Goal: Transaction & Acquisition: Purchase product/service

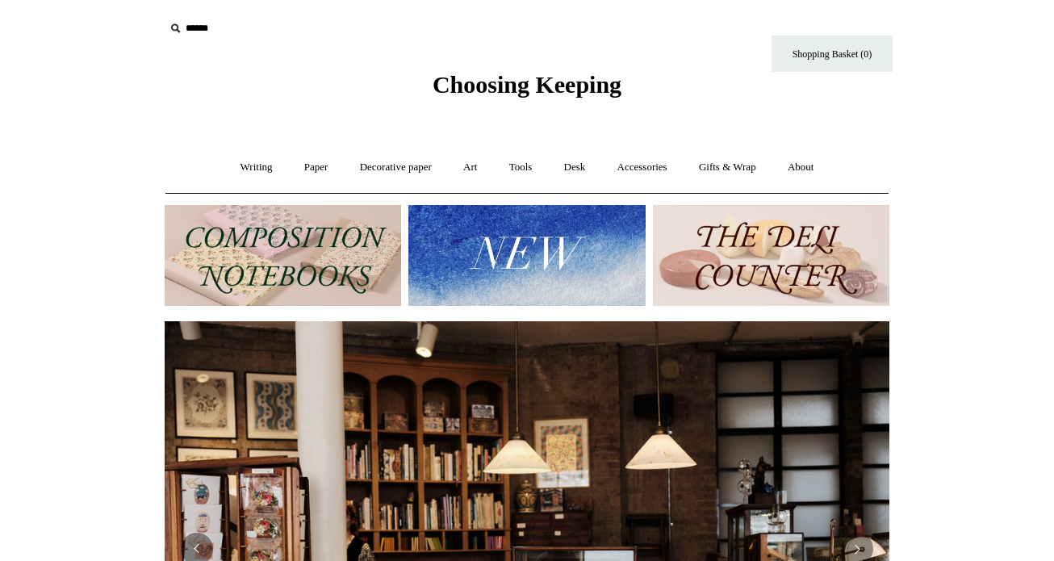
click at [746, 263] on img at bounding box center [771, 255] width 236 height 101
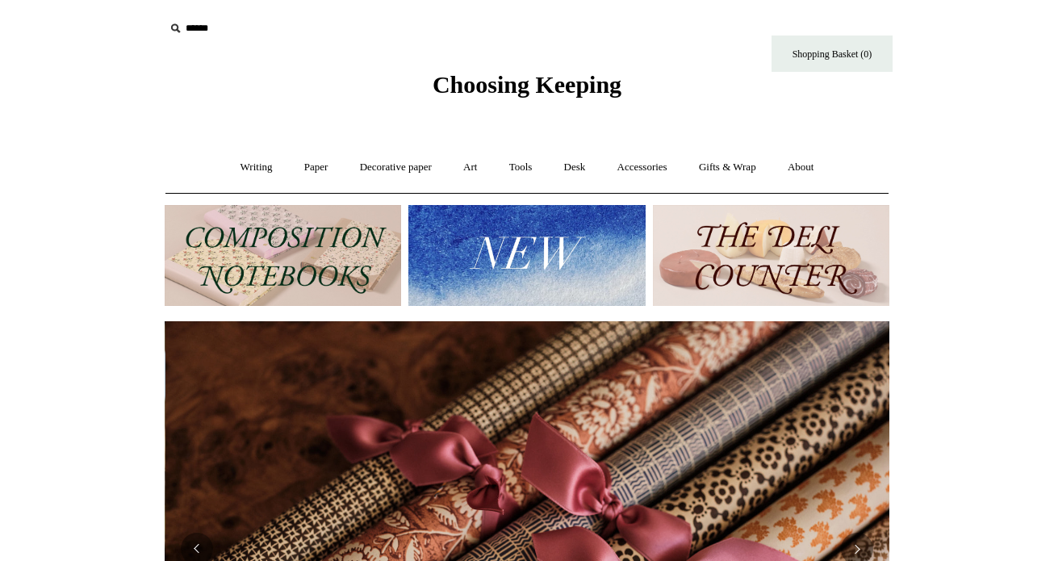
scroll to position [0, 1449]
click at [264, 236] on img at bounding box center [283, 255] width 236 height 101
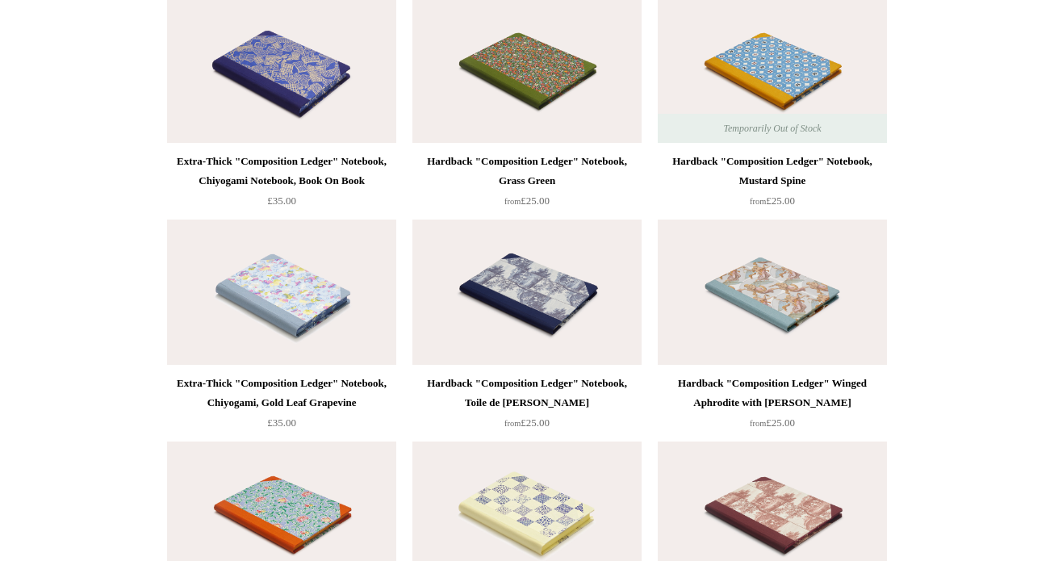
scroll to position [2872, 0]
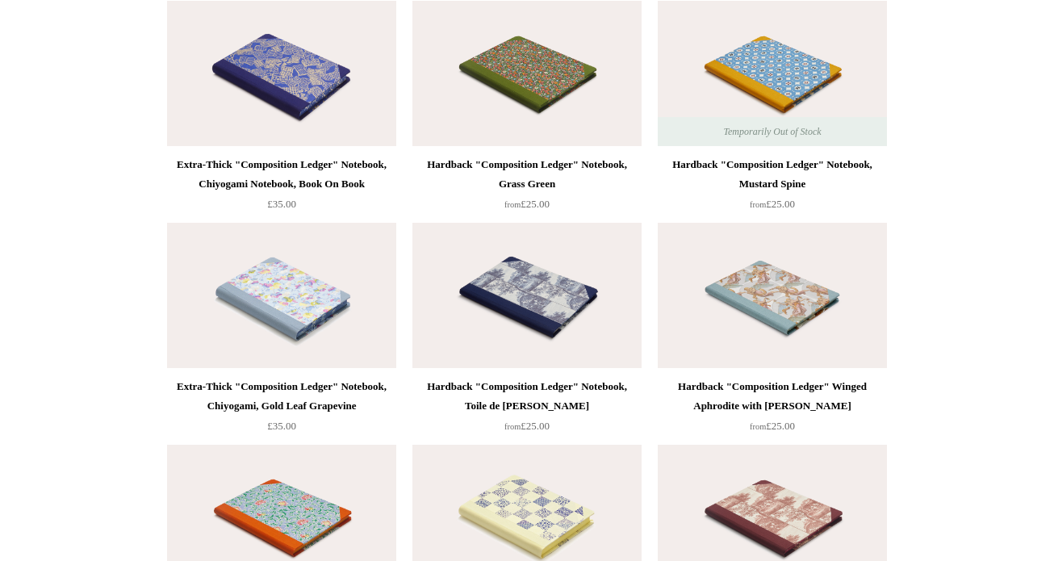
click at [270, 78] on img at bounding box center [281, 73] width 229 height 145
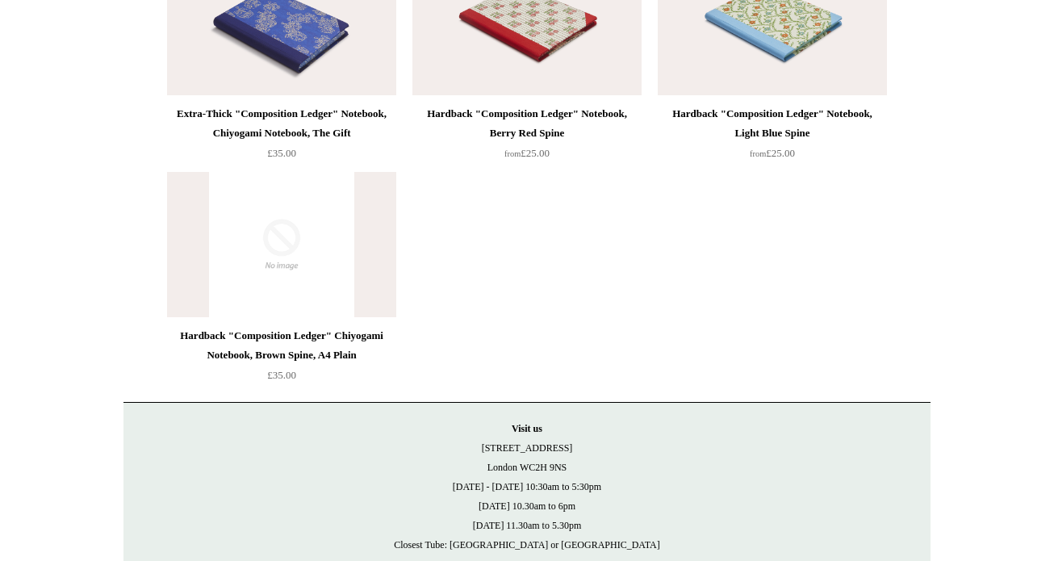
scroll to position [3809, 0]
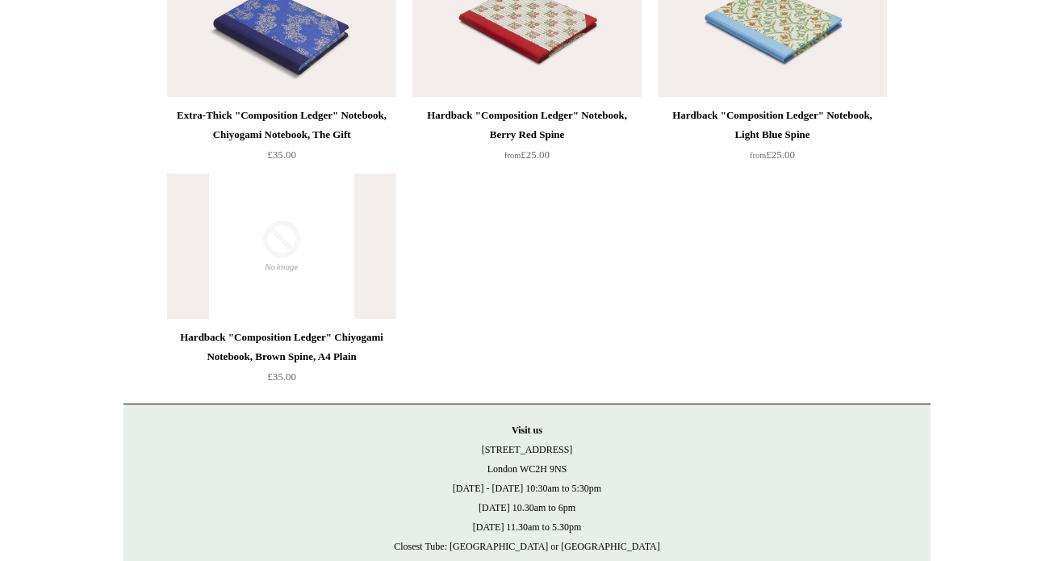
click at [316, 31] on img at bounding box center [281, 24] width 229 height 145
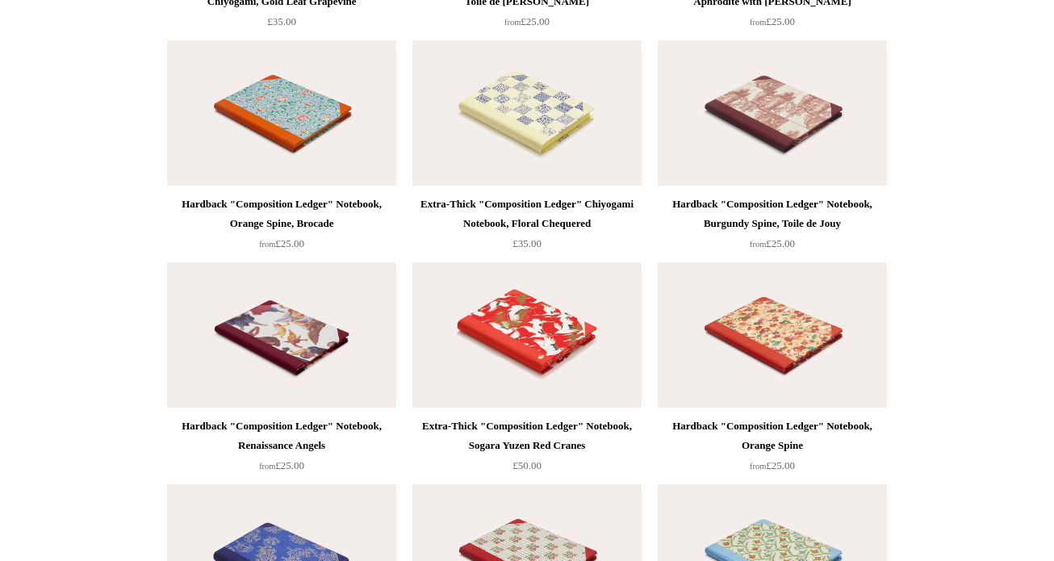
scroll to position [3325, 0]
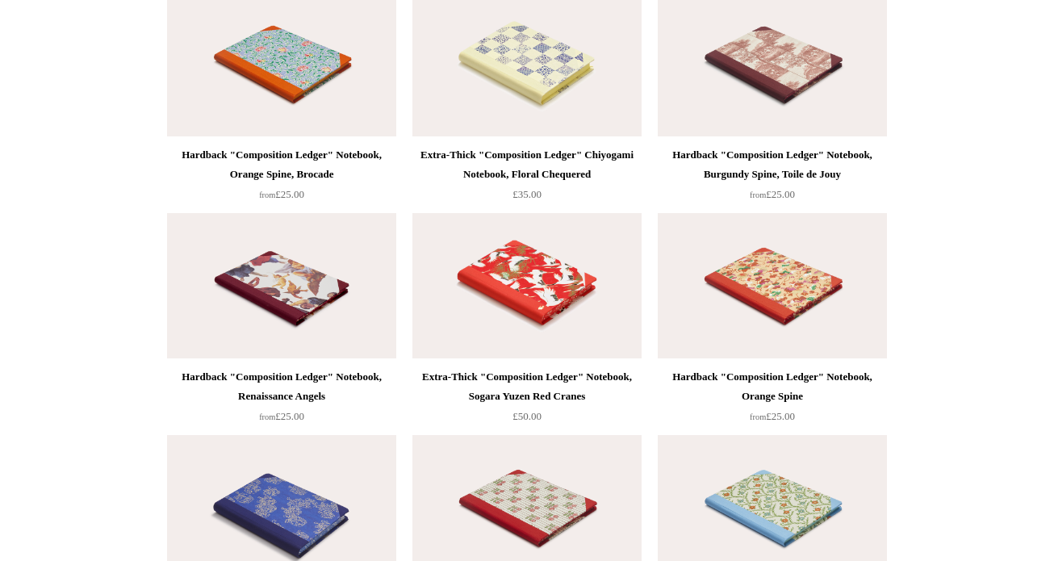
click at [552, 270] on img at bounding box center [526, 285] width 229 height 145
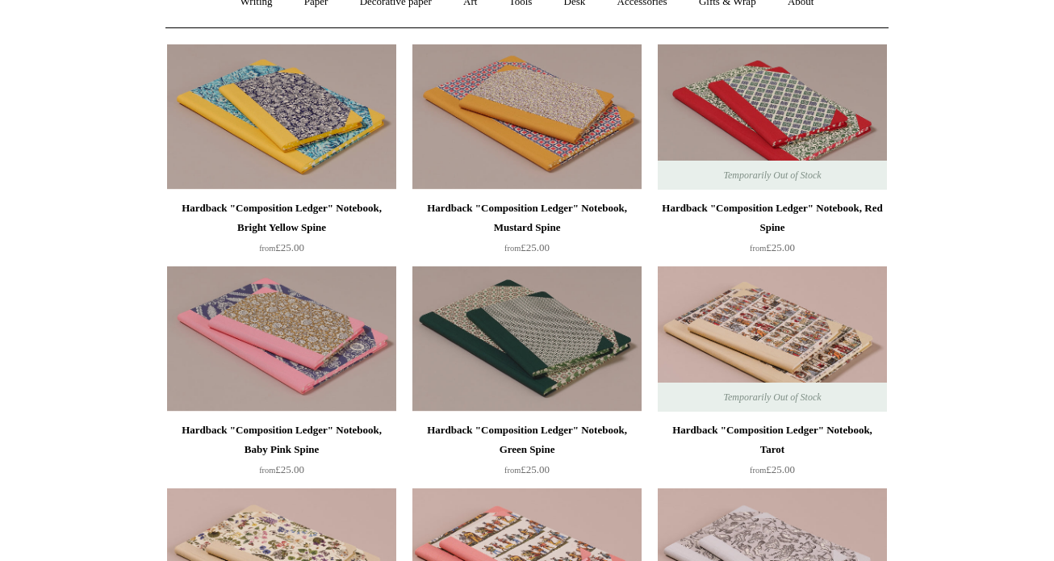
scroll to position [0, 0]
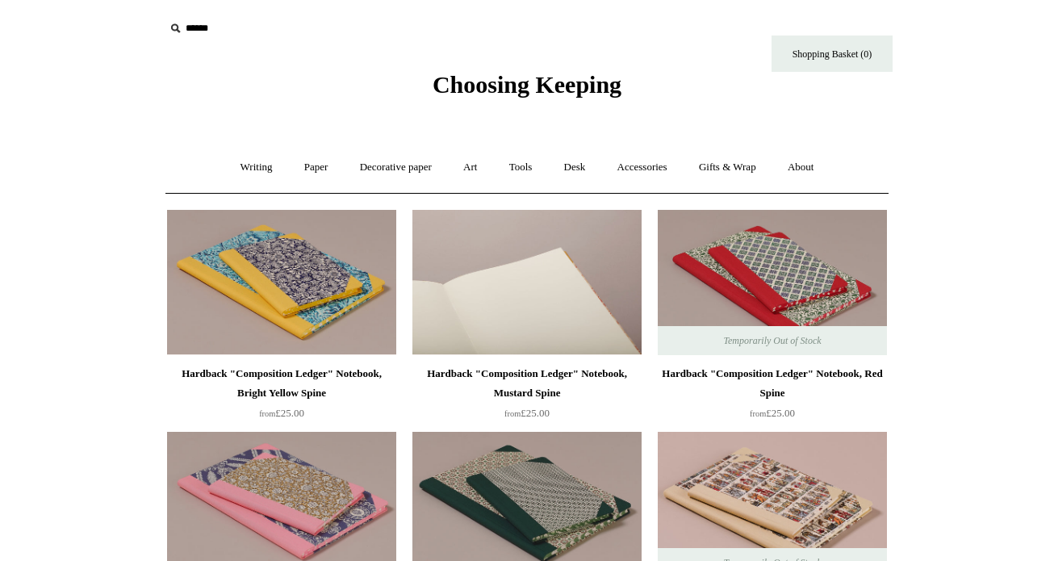
click at [536, 286] on img at bounding box center [526, 282] width 229 height 145
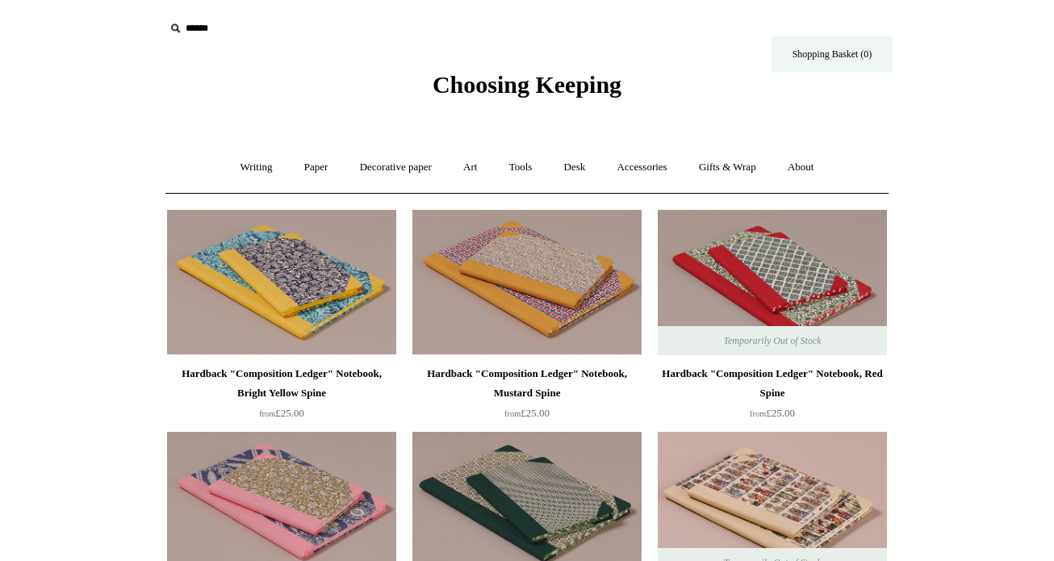
click at [839, 52] on link "Shopping Basket (0)" at bounding box center [831, 54] width 121 height 36
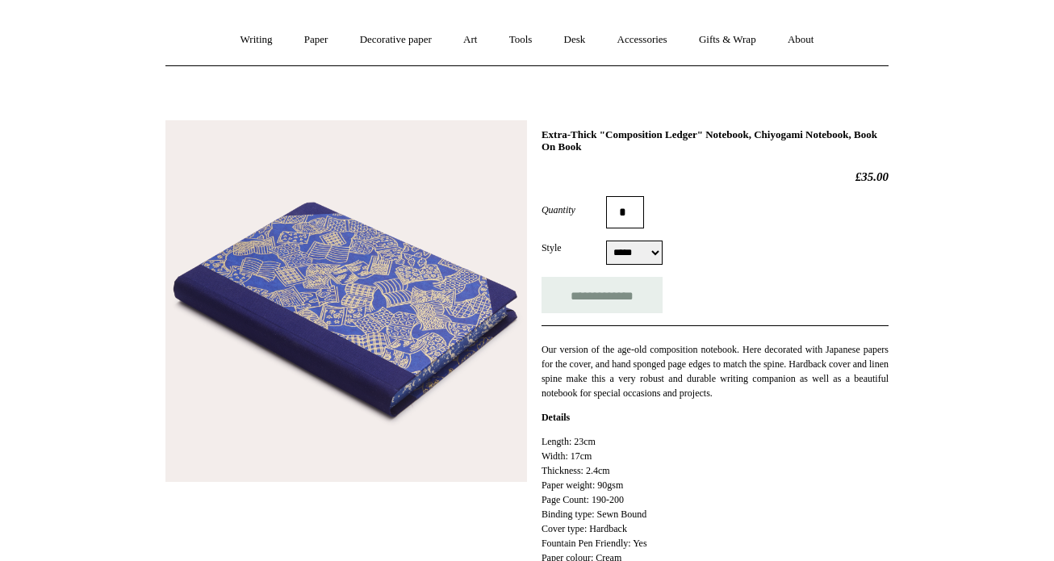
scroll to position [124, 0]
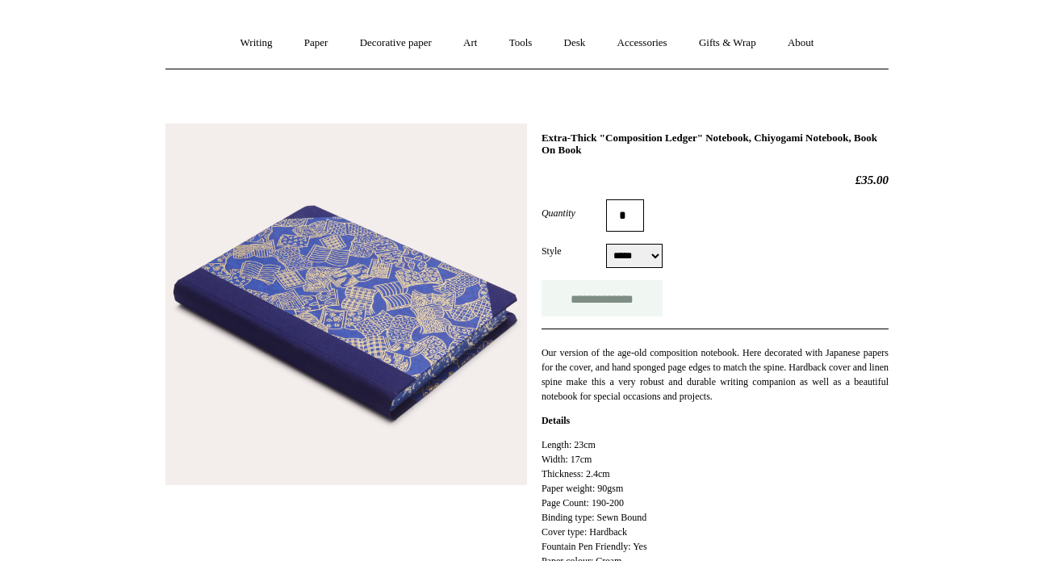
click at [586, 311] on input "**********" at bounding box center [601, 298] width 121 height 36
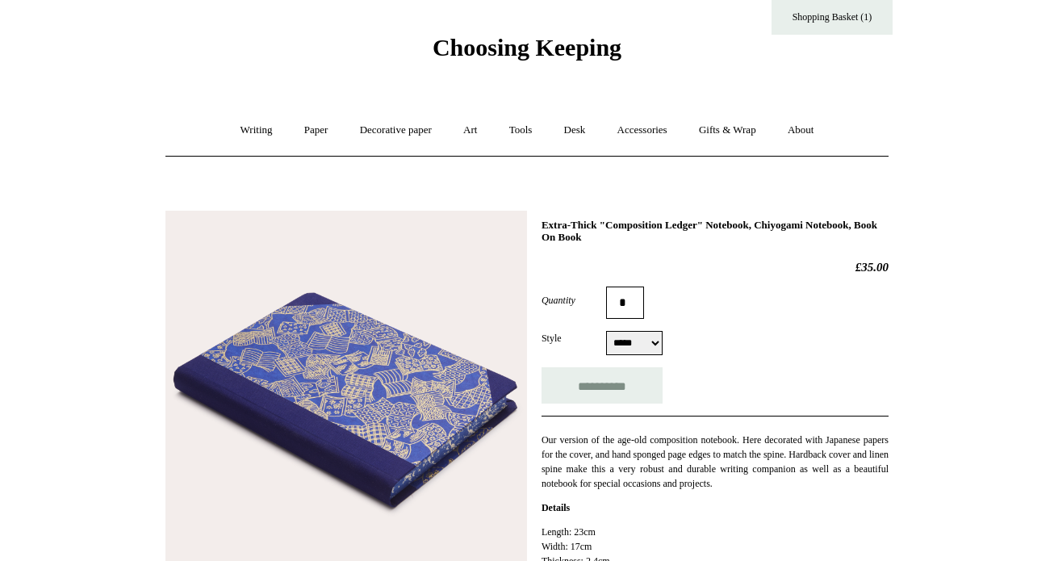
scroll to position [0, 0]
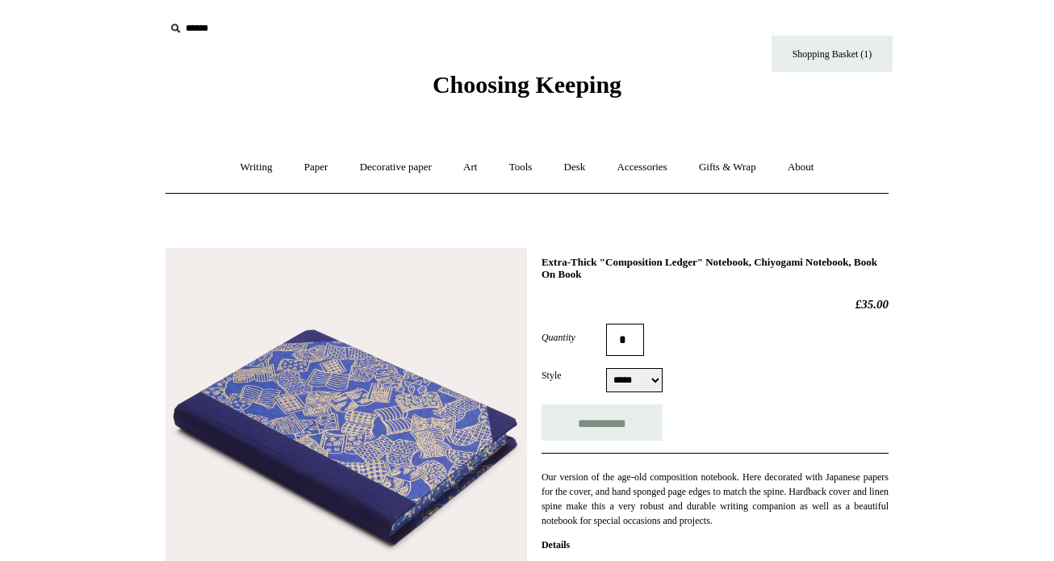
type input "**********"
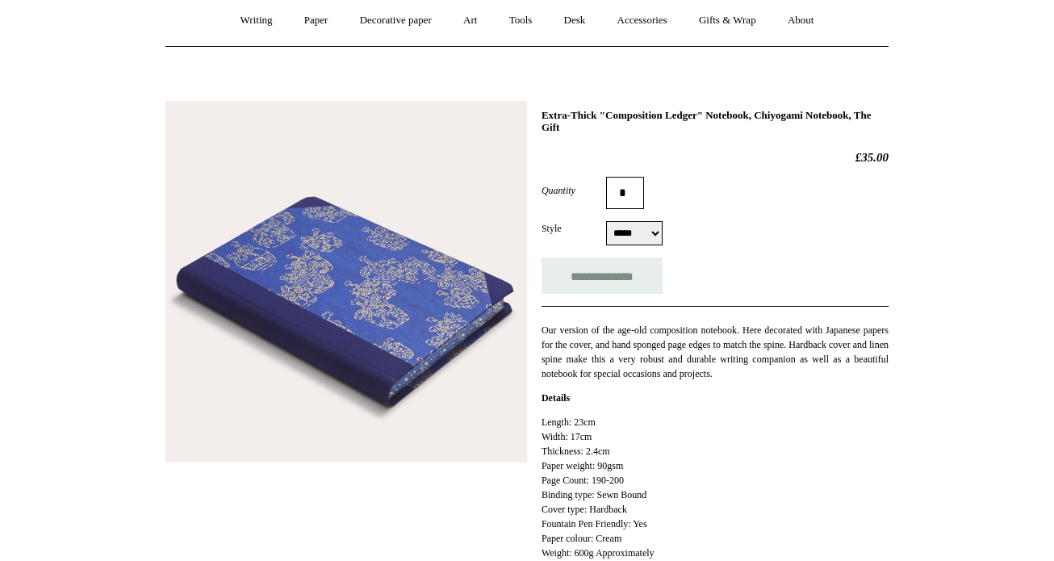
scroll to position [146, 0]
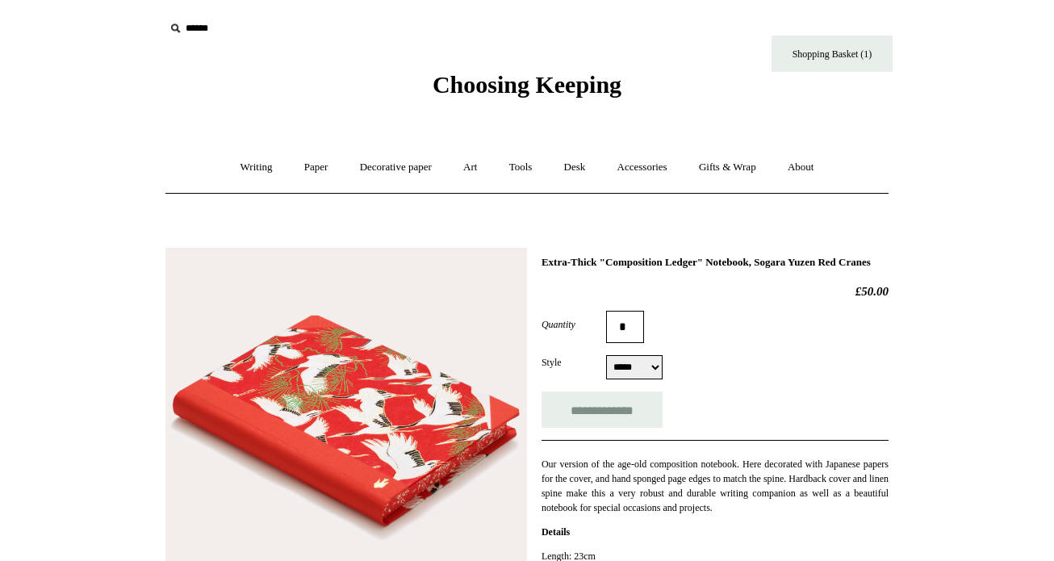
select select "*****"
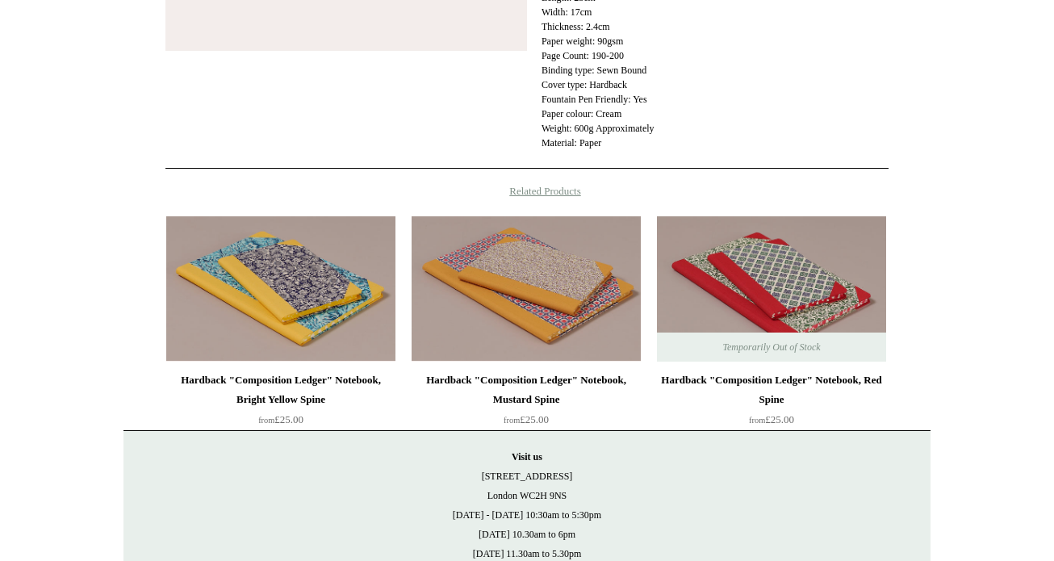
scroll to position [694, 0]
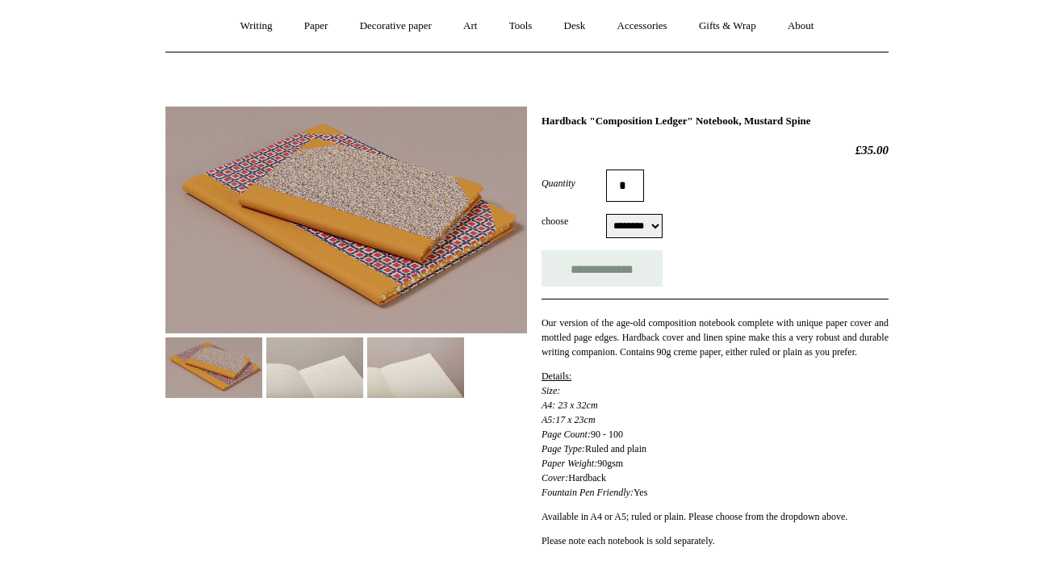
scroll to position [143, 0]
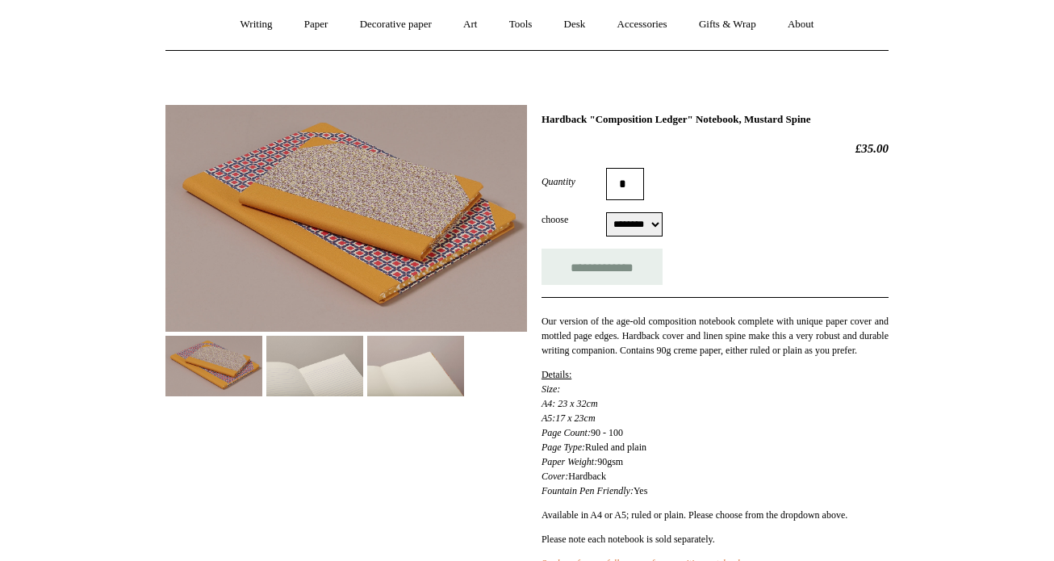
click at [438, 353] on img at bounding box center [415, 366] width 97 height 61
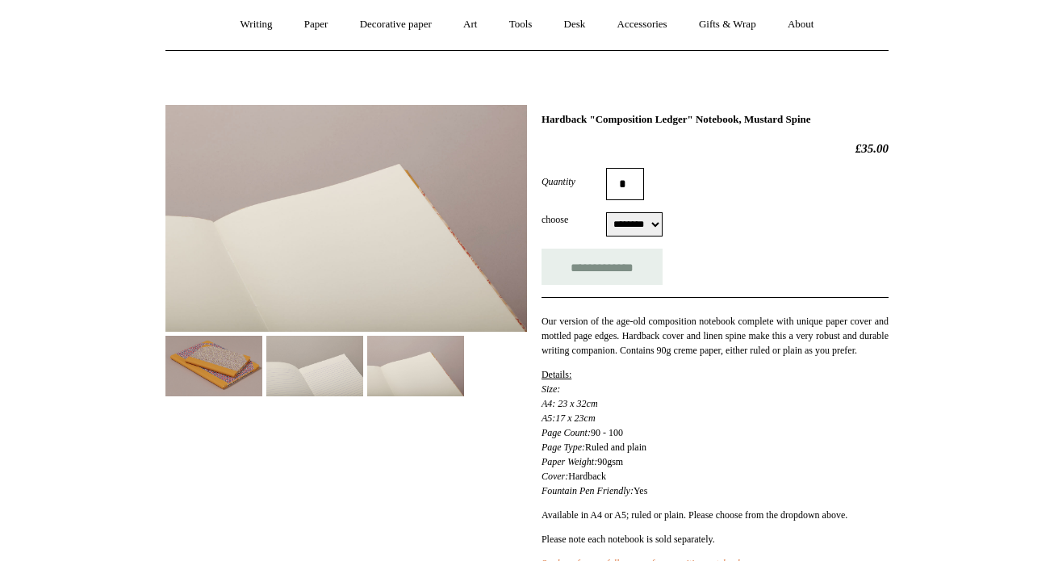
click at [318, 356] on img at bounding box center [314, 366] width 97 height 61
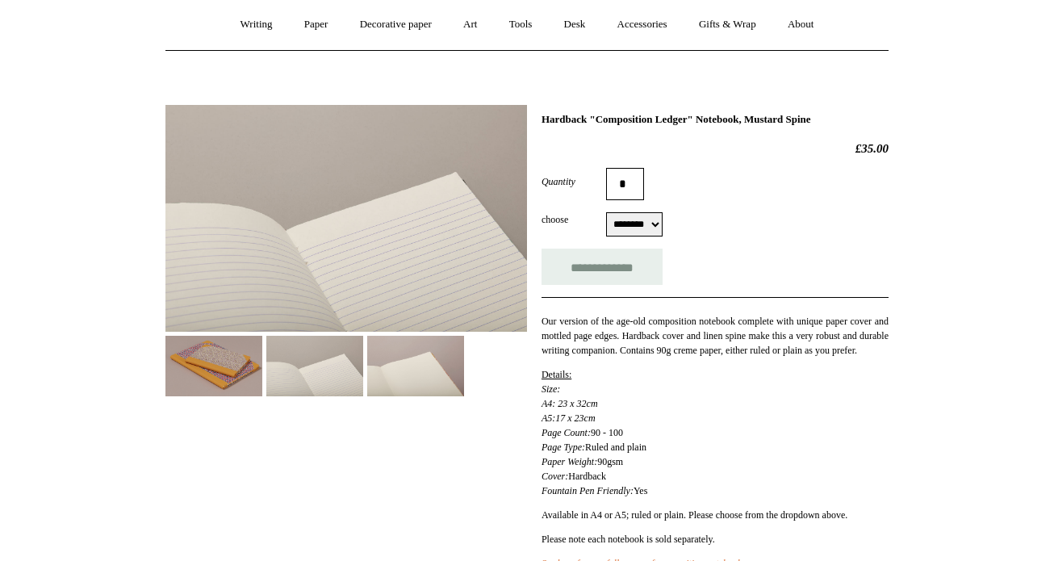
click at [177, 340] on img at bounding box center [213, 366] width 97 height 61
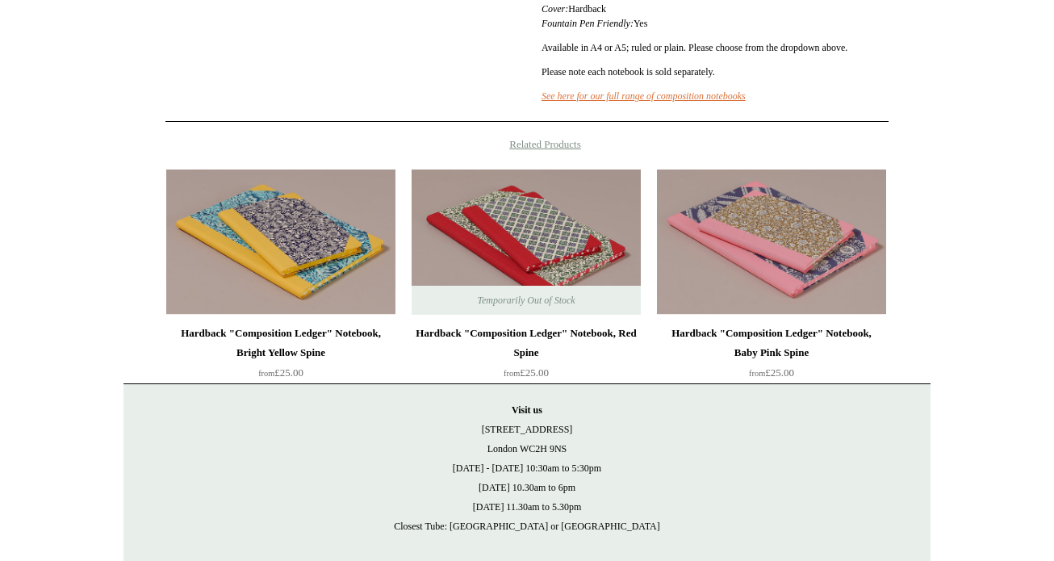
scroll to position [668, 0]
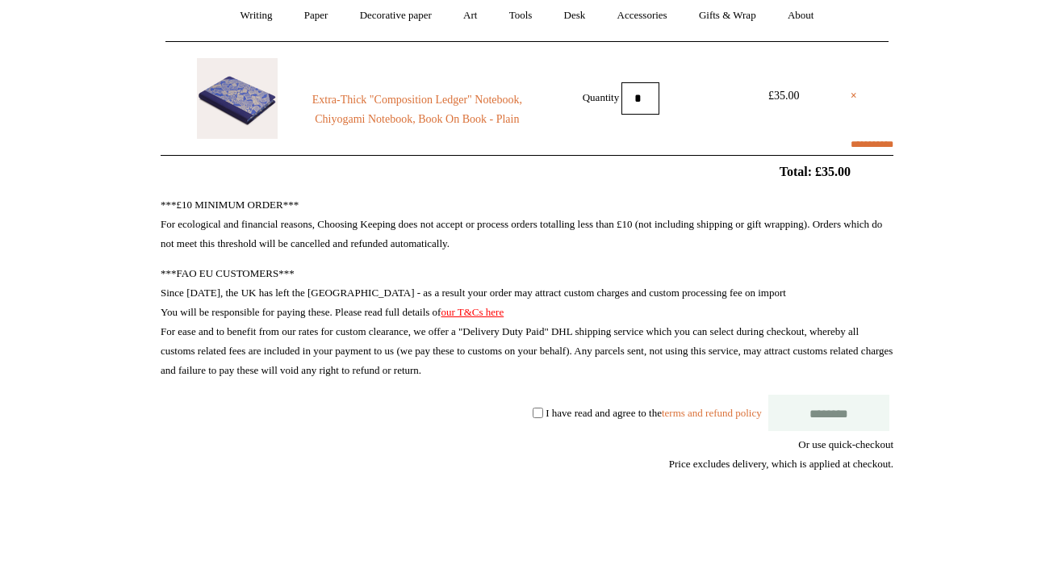
scroll to position [182, 0]
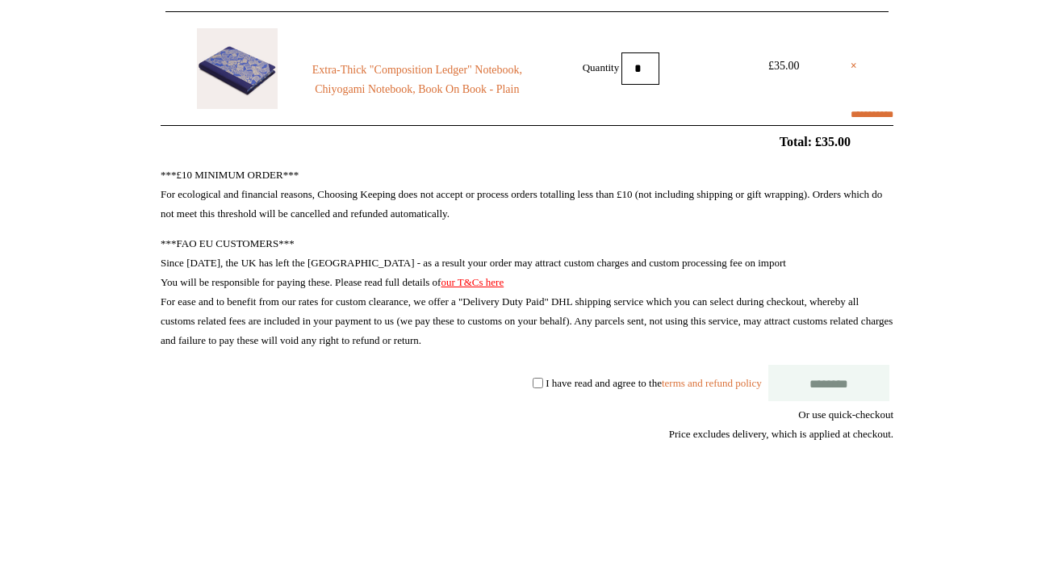
select select "**********"
type input "*****"
select select "********"
click at [584, 388] on label "I have read and agree to the terms and refund policy" at bounding box center [652, 382] width 215 height 12
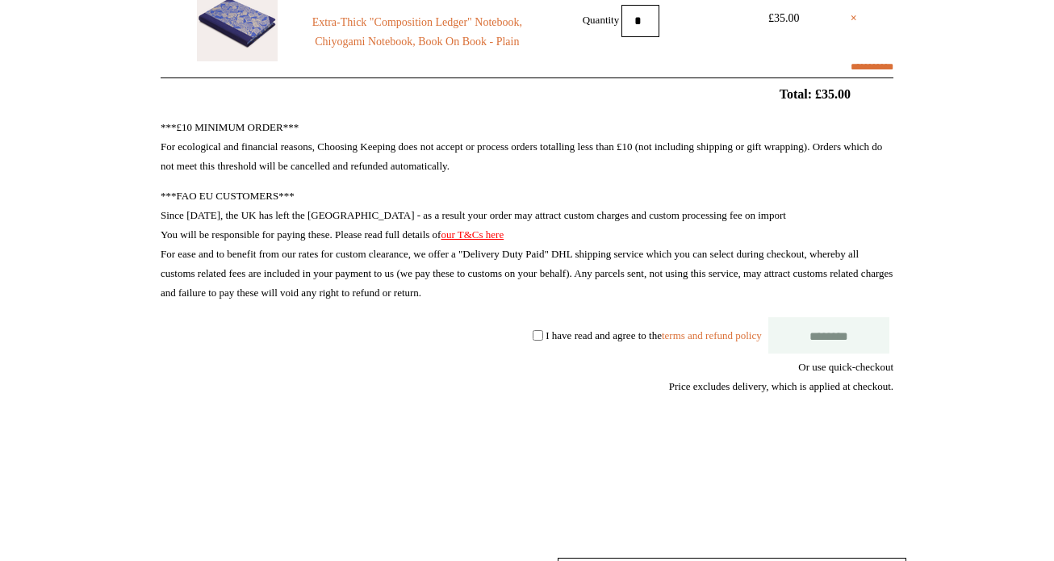
scroll to position [243, 0]
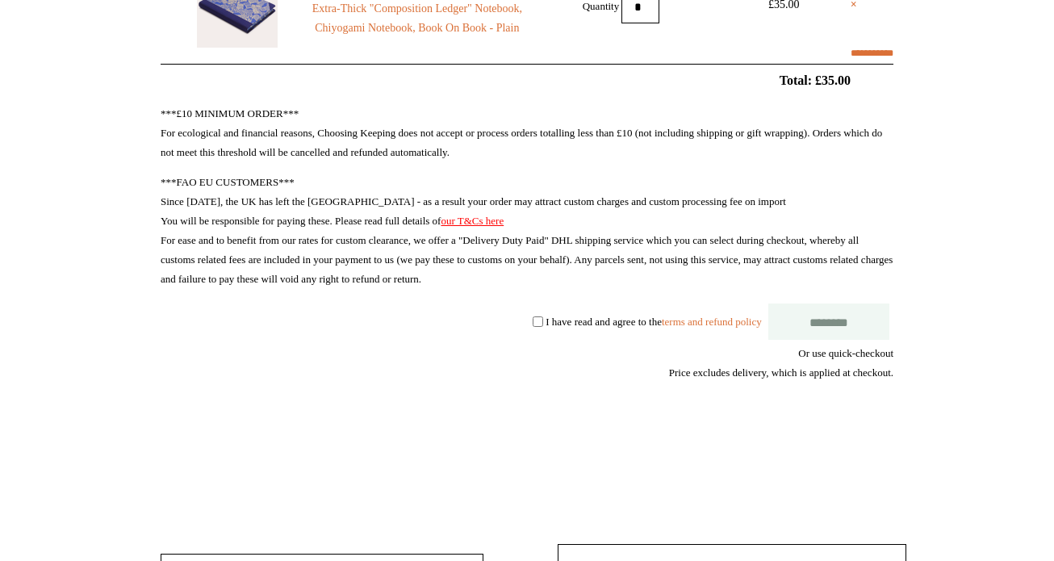
click at [893, 437] on shop-pay-wallet-button at bounding box center [892, 430] width 2 height 12
